Goal: Task Accomplishment & Management: Manage account settings

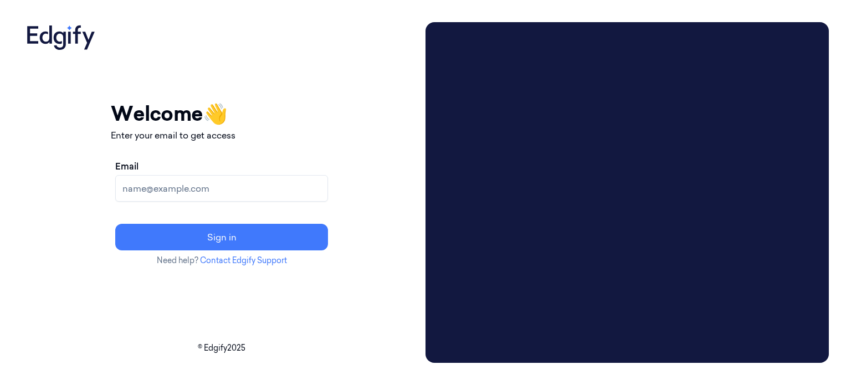
click at [174, 190] on input "Email" at bounding box center [221, 188] width 213 height 27
type input "[EMAIL_ADDRESS][DOMAIN_NAME]"
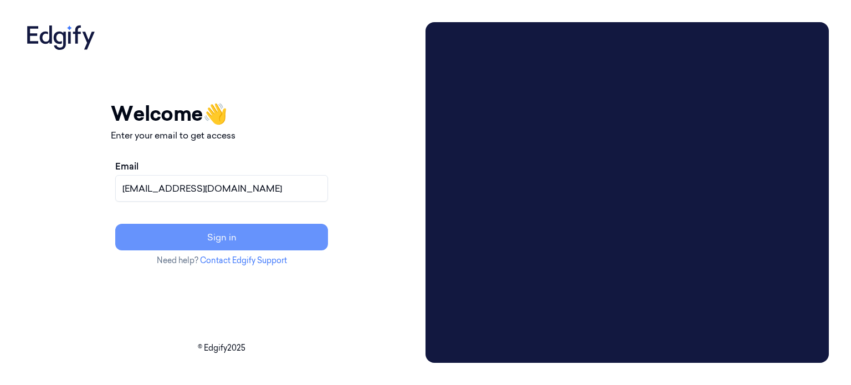
click at [260, 239] on button "Sign in" at bounding box center [221, 237] width 213 height 27
